Goal: Obtain resource: Obtain resource

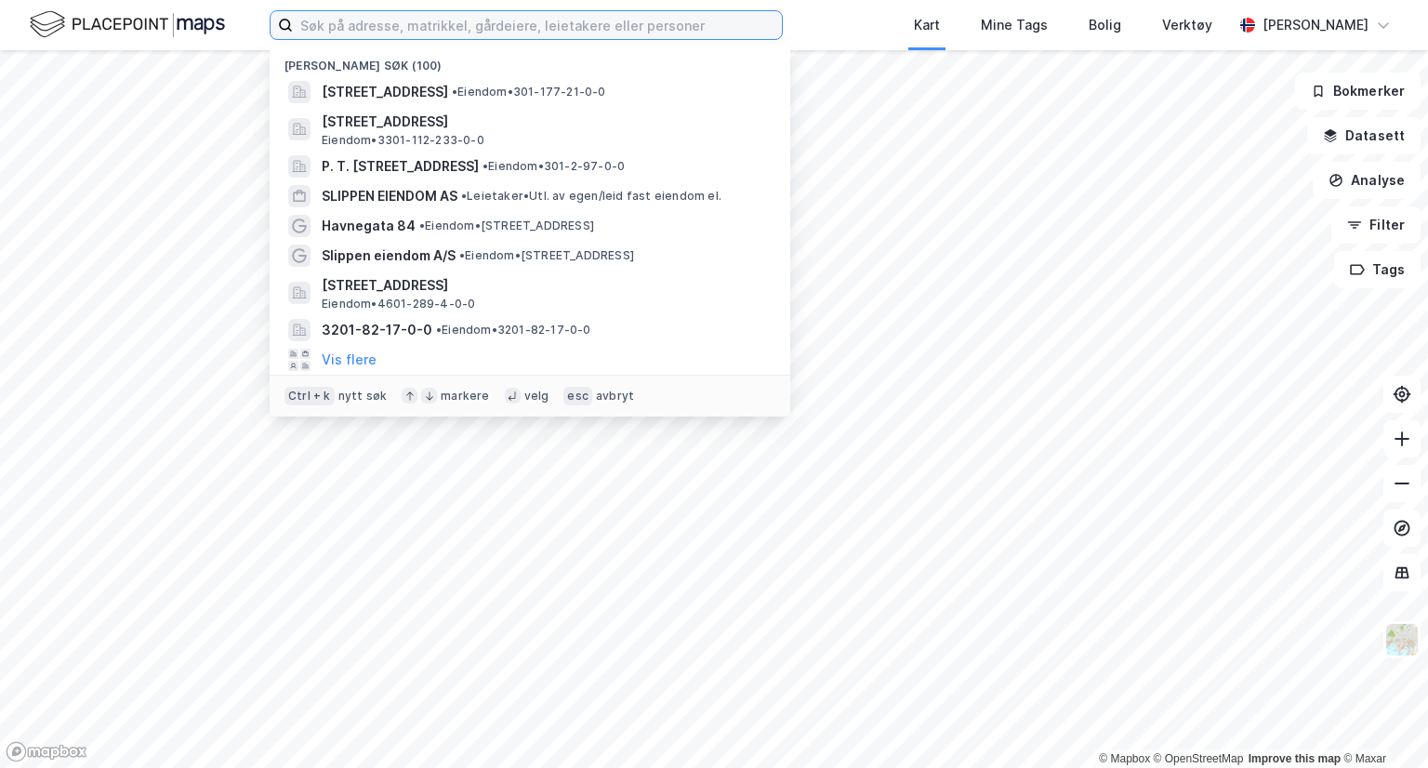
click at [677, 26] on input at bounding box center [537, 25] width 489 height 28
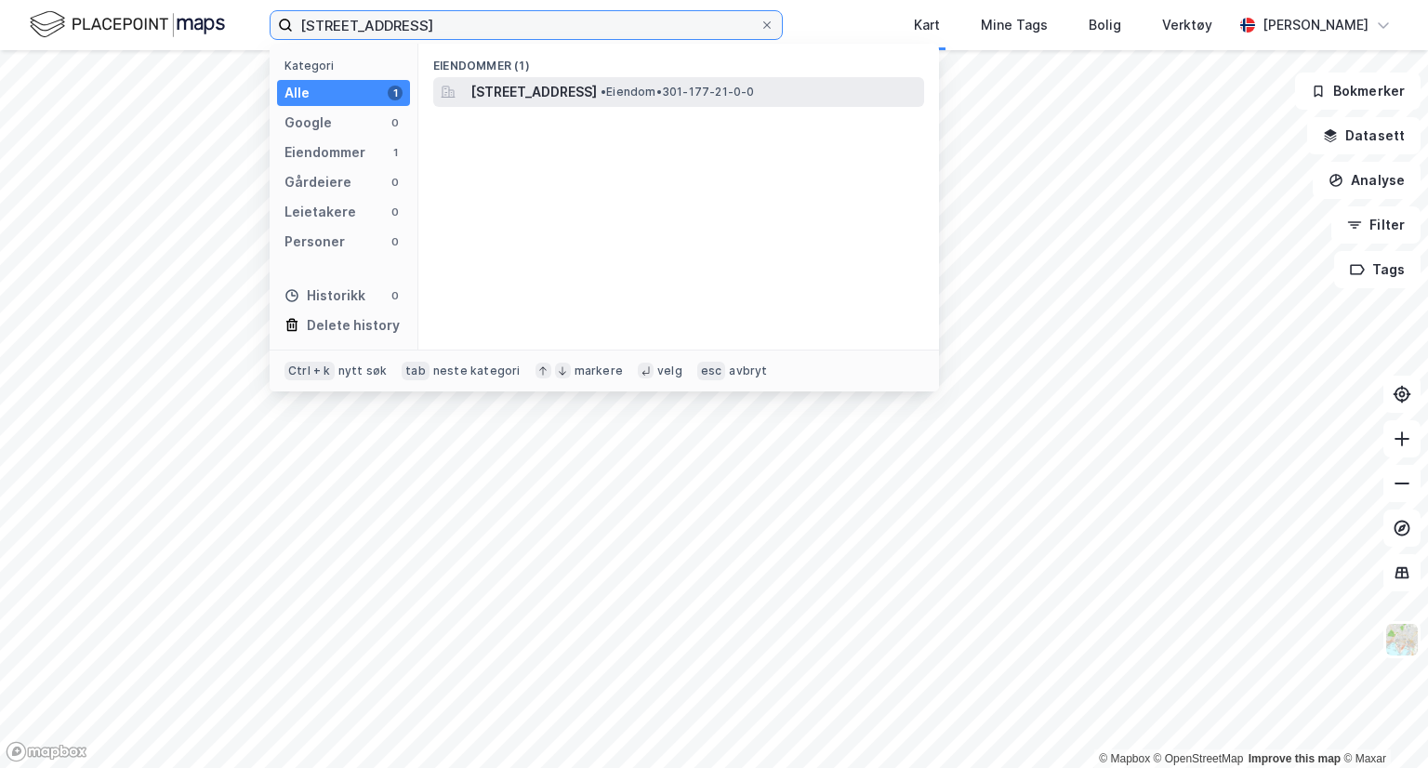
type input "[STREET_ADDRESS]"
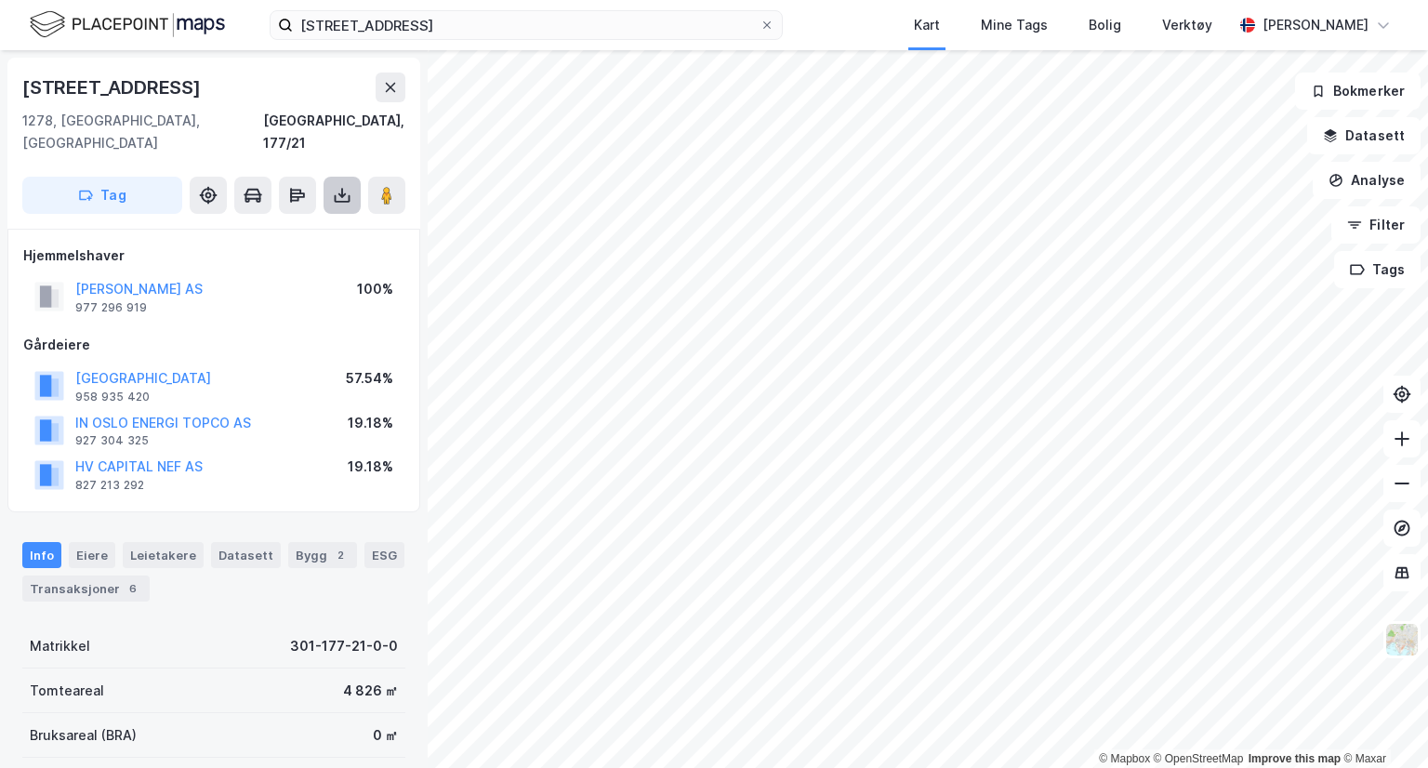
click at [342, 188] on icon at bounding box center [342, 193] width 2 height 10
click at [322, 218] on div "Last ned grunnbok" at bounding box center [262, 233] width 198 height 30
